Goal: Information Seeking & Learning: Learn about a topic

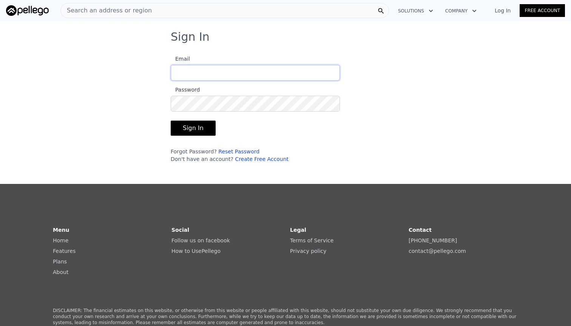
type input "sanchezcarlos220@gmail.com"
click at [189, 128] on button "Sign In" at bounding box center [193, 128] width 45 height 15
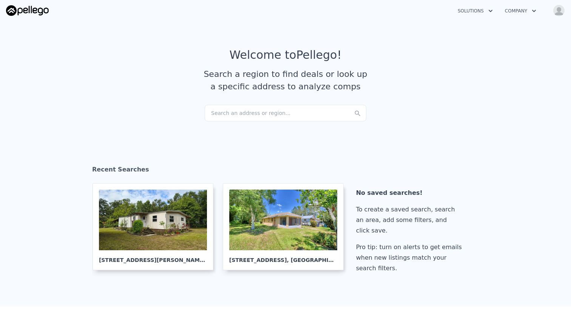
click at [274, 113] on div "Search an address or region..." at bounding box center [286, 113] width 162 height 17
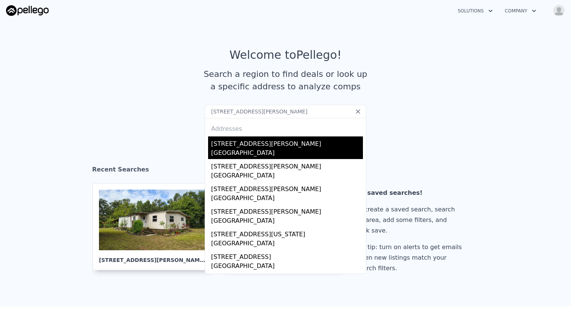
type input "820 Edith Ave, Lakeland, FL"
click at [259, 144] on div "[STREET_ADDRESS][PERSON_NAME]" at bounding box center [287, 143] width 152 height 12
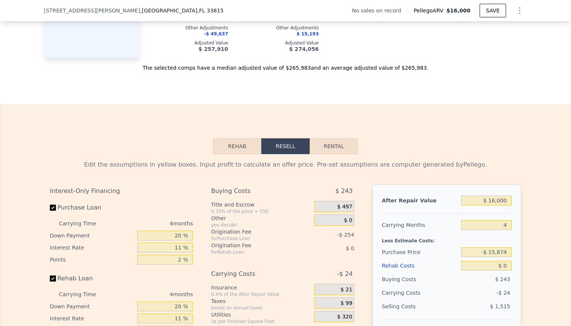
scroll to position [1001, 0]
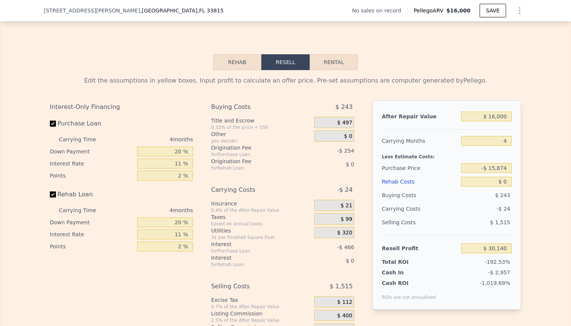
click at [235, 69] on button "Rehab" at bounding box center [237, 62] width 48 height 16
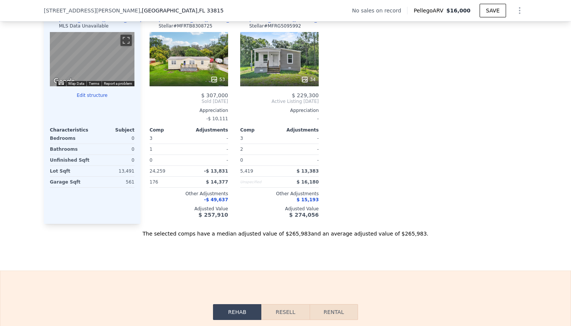
scroll to position [885, 0]
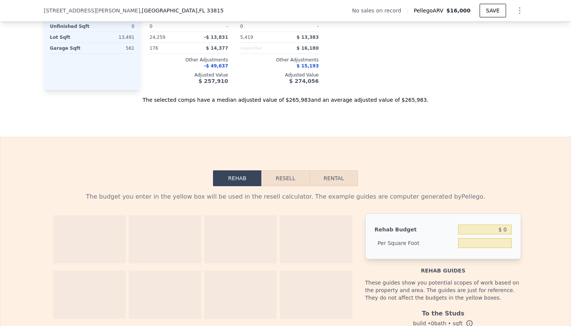
click at [332, 186] on button "Rental" at bounding box center [334, 179] width 48 height 16
select select "30"
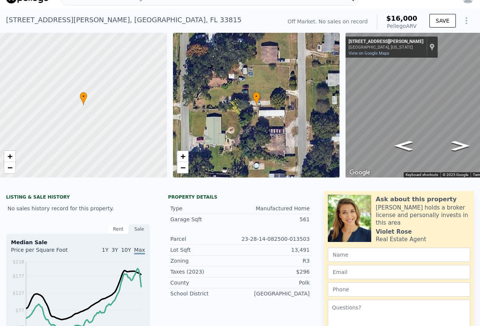
scroll to position [0, 0]
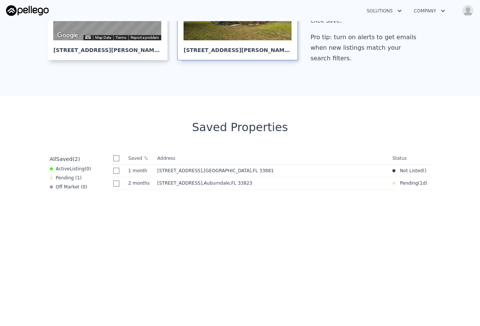
scroll to position [39, 0]
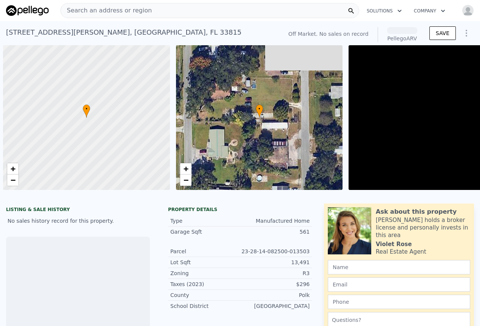
scroll to position [0, 3]
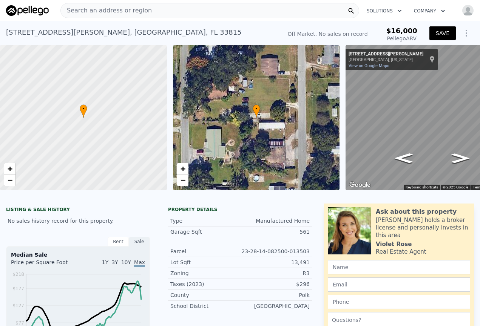
click at [443, 34] on button "SAVE" at bounding box center [442, 33] width 26 height 14
